Goal: Task Accomplishment & Management: Use online tool/utility

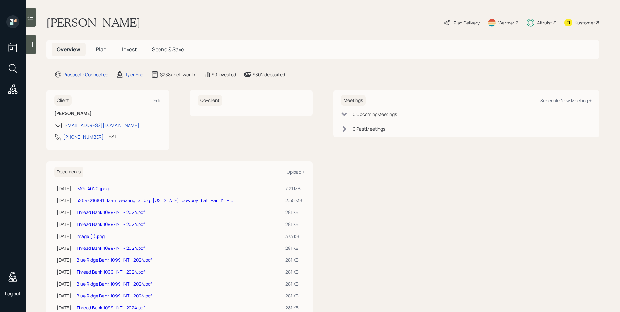
click at [468, 23] on div "Plan Delivery" at bounding box center [467, 22] width 26 height 7
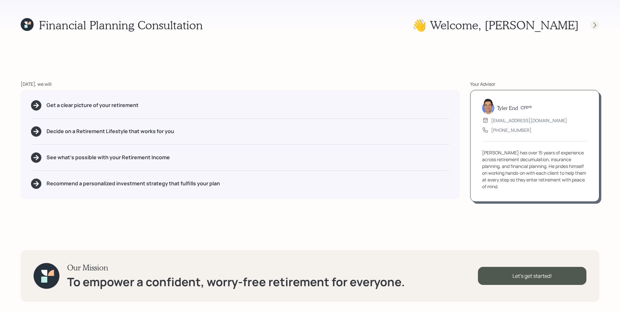
click at [598, 22] on icon at bounding box center [594, 25] width 6 height 6
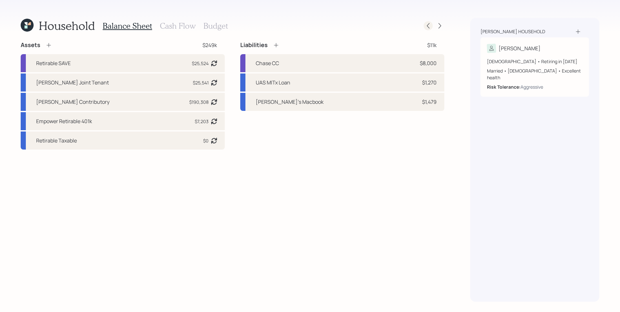
click at [429, 26] on icon at bounding box center [428, 26] width 6 height 6
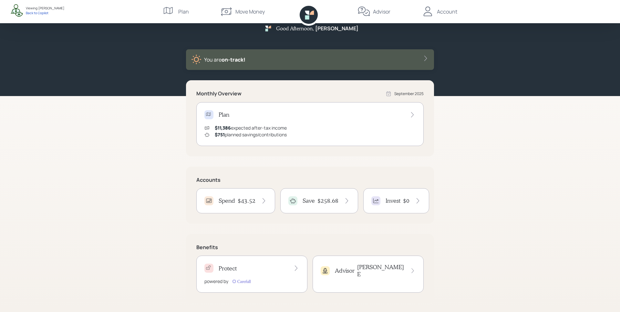
scroll to position [12, 0]
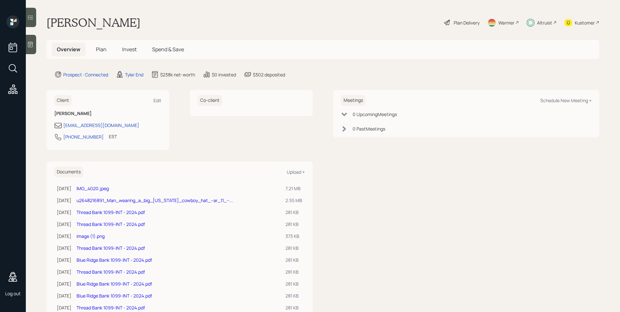
click at [246, 17] on div "[PERSON_NAME] Plan Delivery Warmer Altruist Kustomer" at bounding box center [322, 22] width 553 height 14
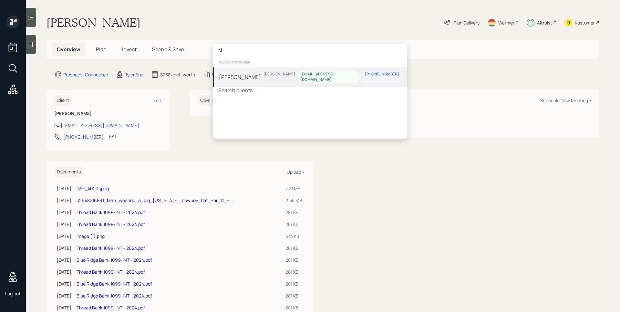
type input "c"
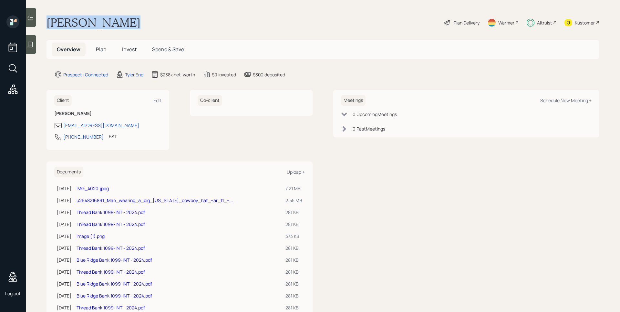
drag, startPoint x: 47, startPoint y: 20, endPoint x: 121, endPoint y: 25, distance: 74.1
click at [121, 25] on div "Trevor Nelson Plan Delivery Warmer Altruist Kustomer" at bounding box center [322, 22] width 553 height 14
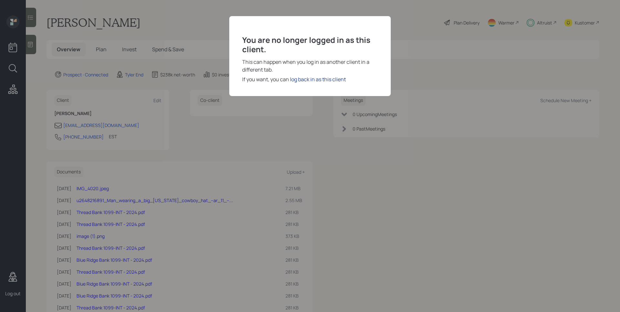
click at [315, 80] on div "log back in as this client" at bounding box center [318, 80] width 56 height 8
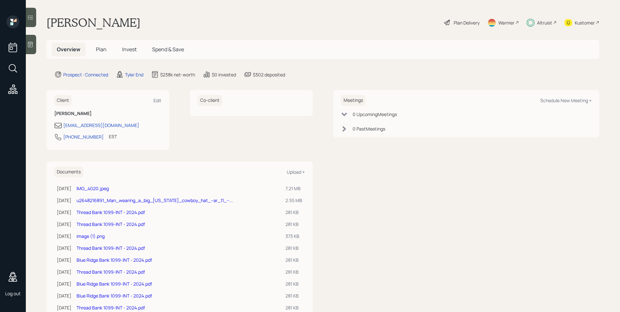
click at [276, 19] on div "[PERSON_NAME] Plan Delivery Warmer Altruist Kustomer" at bounding box center [322, 22] width 553 height 14
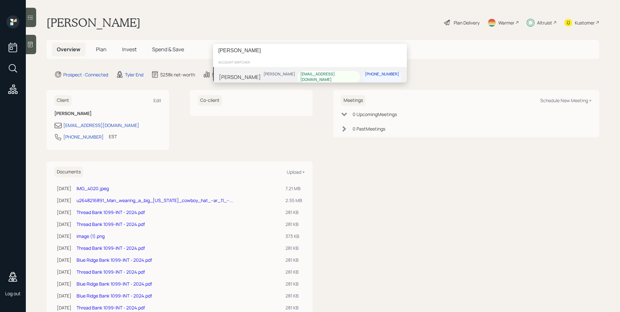
type input "[PERSON_NAME]"
click at [256, 76] on div "[PERSON_NAME] [PERSON_NAME] [EMAIL_ADDRESS][DOMAIN_NAME] [PHONE_NUMBER]" at bounding box center [310, 77] width 194 height 20
